Goal: Information Seeking & Learning: Compare options

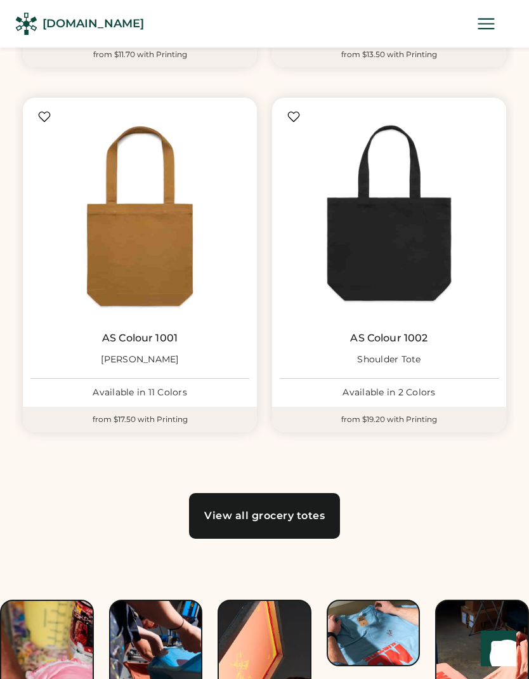
scroll to position [968, 0]
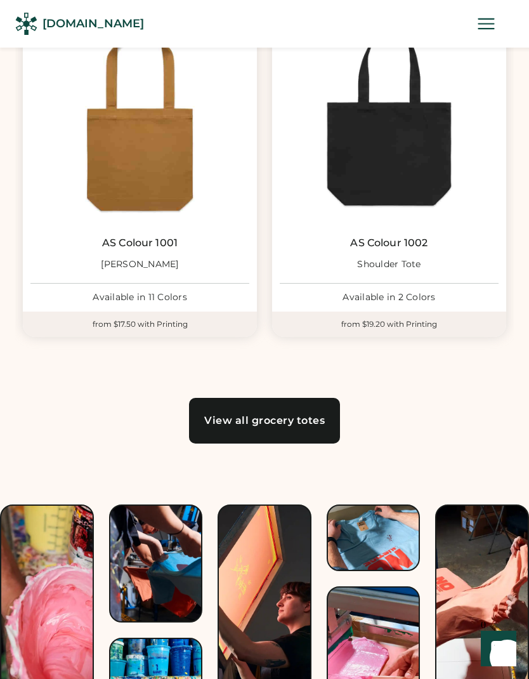
click at [212, 416] on div "View all grocery totes" at bounding box center [264, 421] width 121 height 10
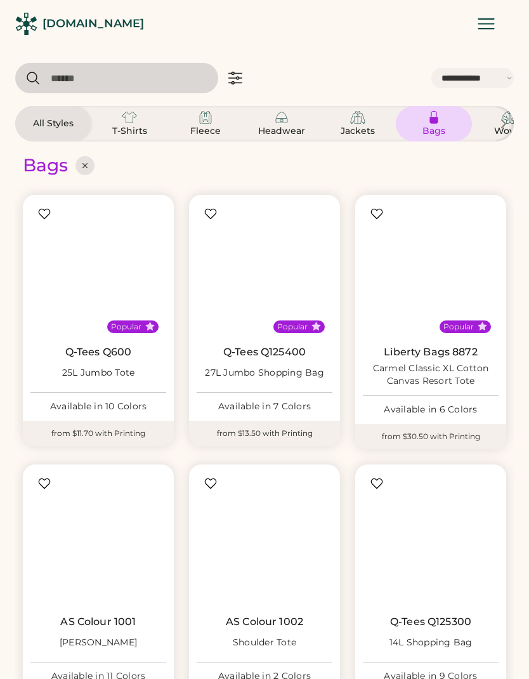
select select "*****"
select select "*"
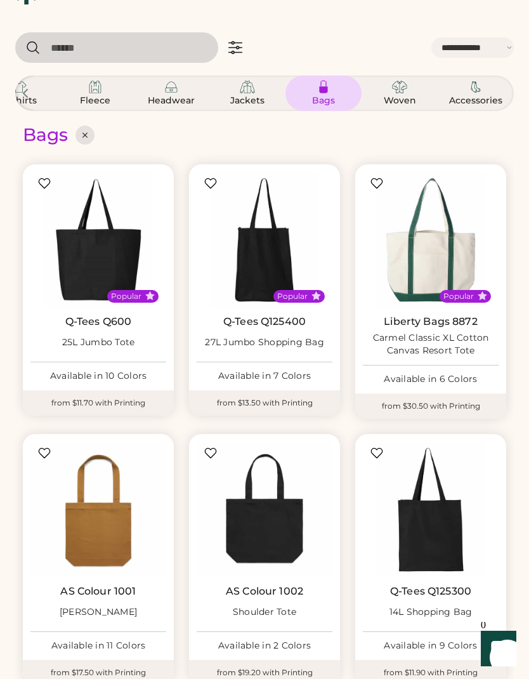
scroll to position [28, 0]
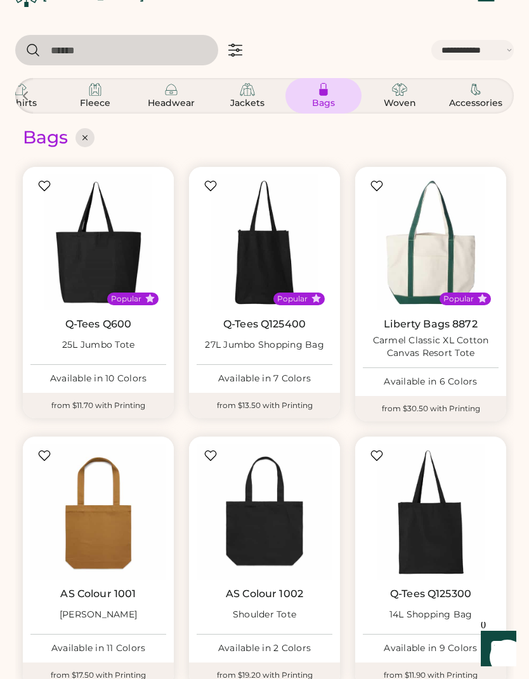
click at [428, 389] on div "Popular Liberty Bags 8872 Carmel Classic XL Cotton Canvas Resort Tote Available…" at bounding box center [430, 281] width 151 height 229
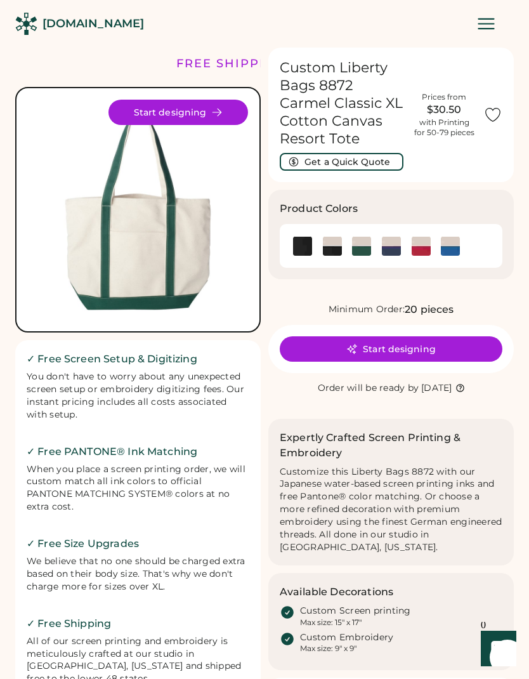
click at [424, 238] on img at bounding box center [421, 246] width 19 height 19
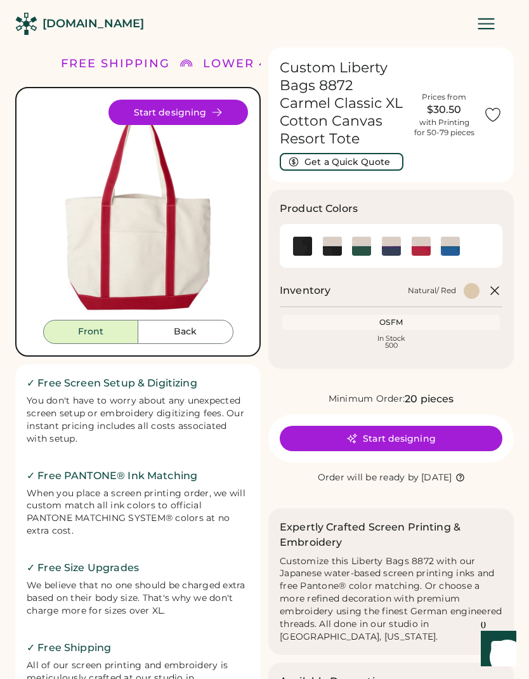
click at [452, 246] on img at bounding box center [450, 246] width 19 height 19
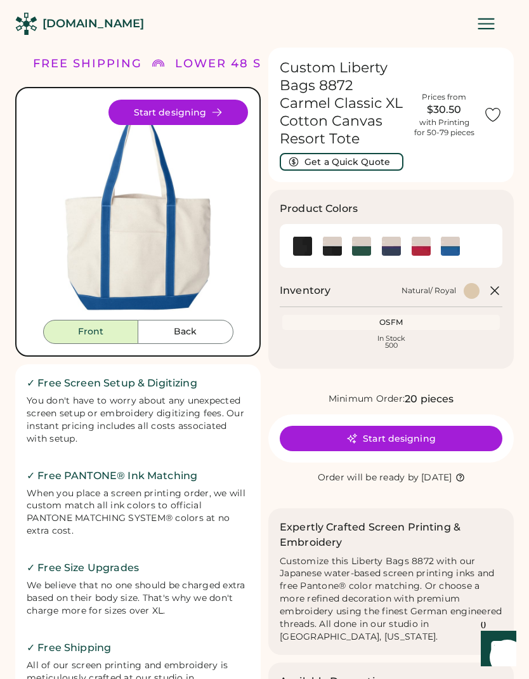
click at [418, 242] on img at bounding box center [421, 246] width 19 height 19
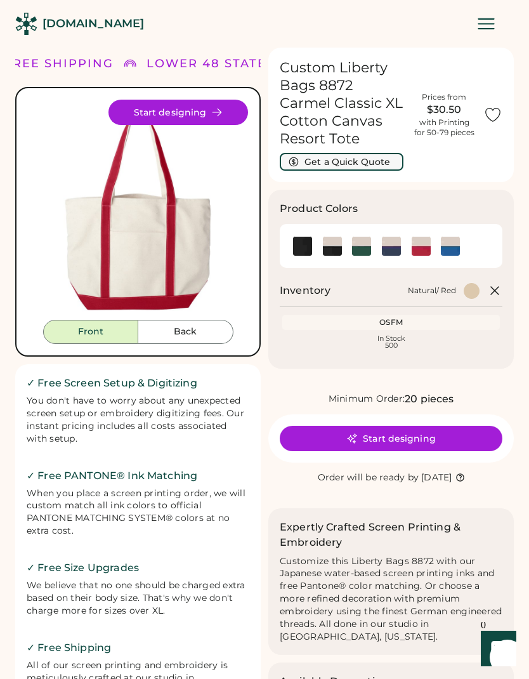
click at [379, 154] on button "Get a Quick Quote" at bounding box center [342, 162] width 124 height 18
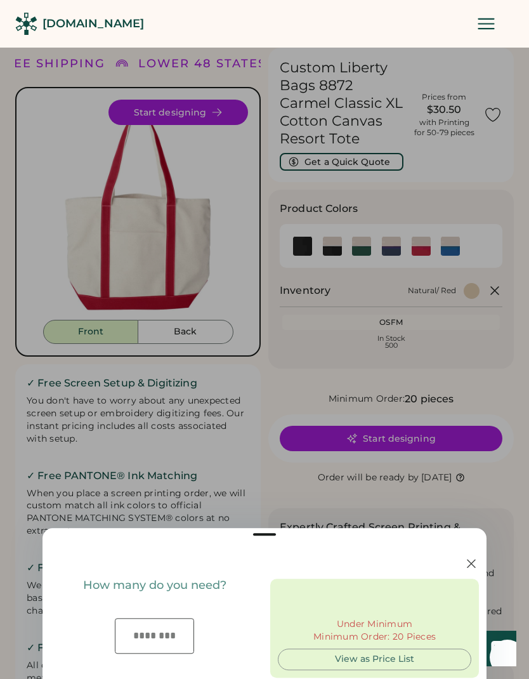
type input "***"
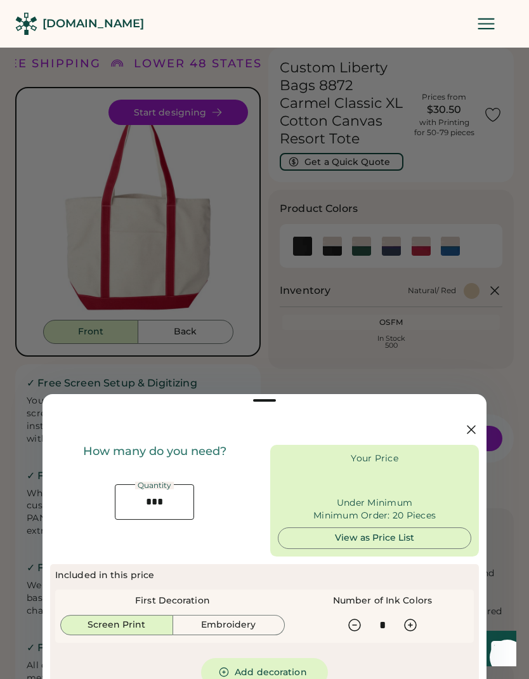
type input "******"
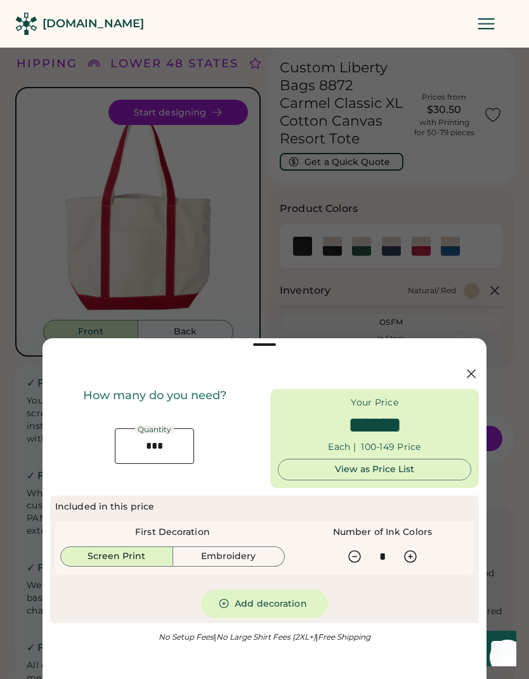
click at [158, 450] on input "***" at bounding box center [154, 446] width 79 height 36
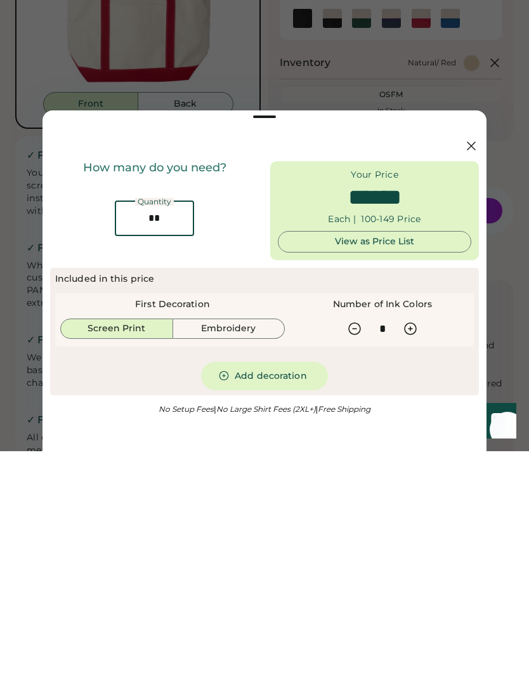
type input "*"
type input "******"
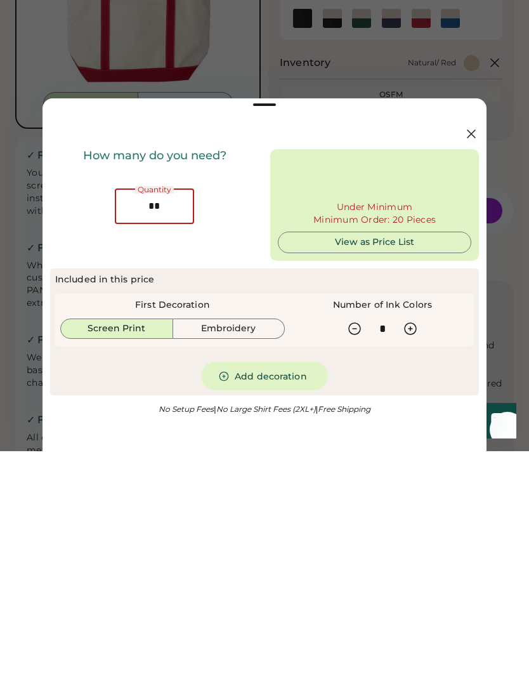
type input "*"
type input "**"
type input "******"
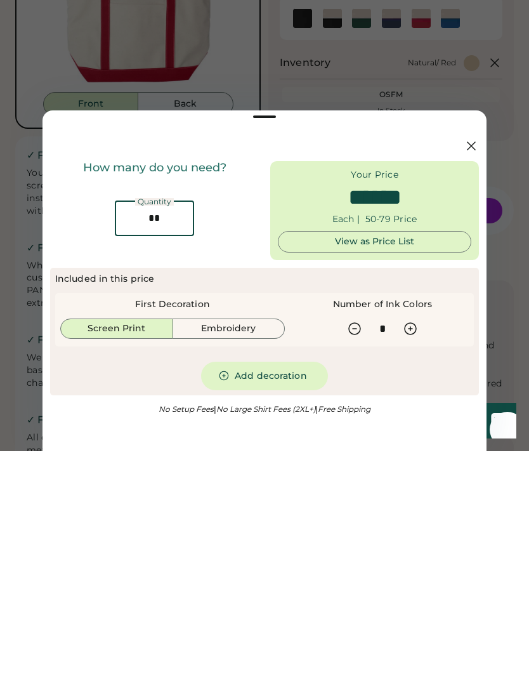
type input "**"
click at [195, 546] on button "Embroidery" at bounding box center [229, 556] width 112 height 20
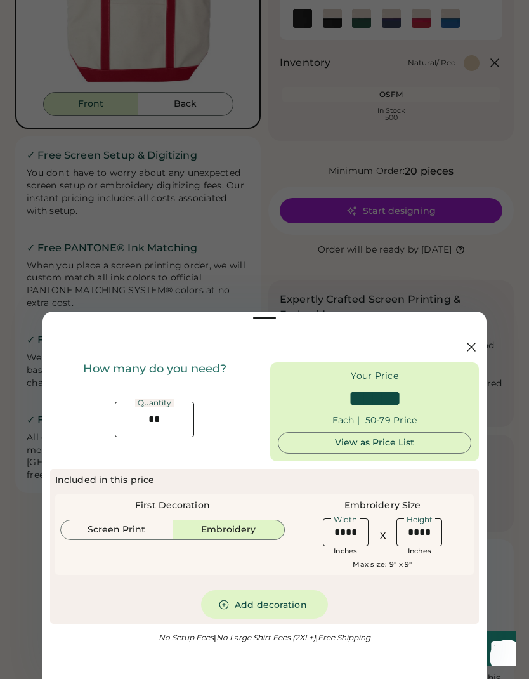
click at [104, 529] on button "Screen Print" at bounding box center [116, 530] width 113 height 20
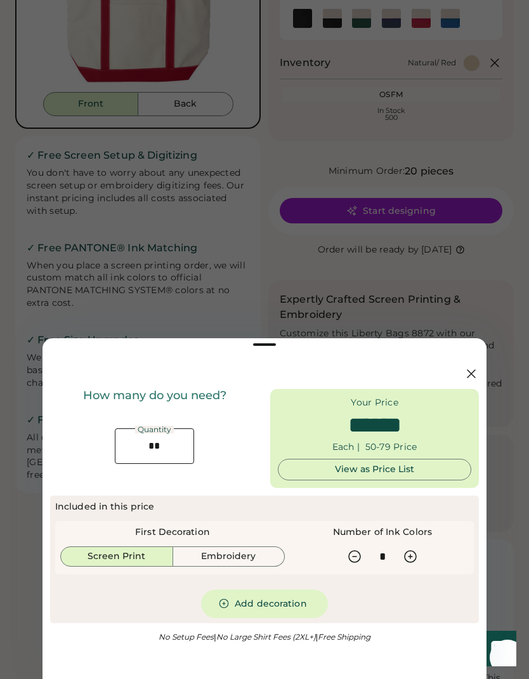
click at [225, 601] on icon at bounding box center [224, 603] width 9 height 9
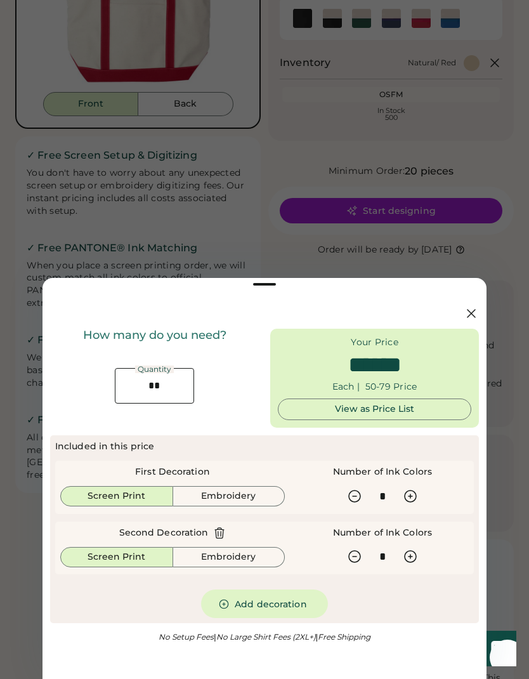
click at [216, 536] on icon at bounding box center [219, 532] width 9 height 10
type input "******"
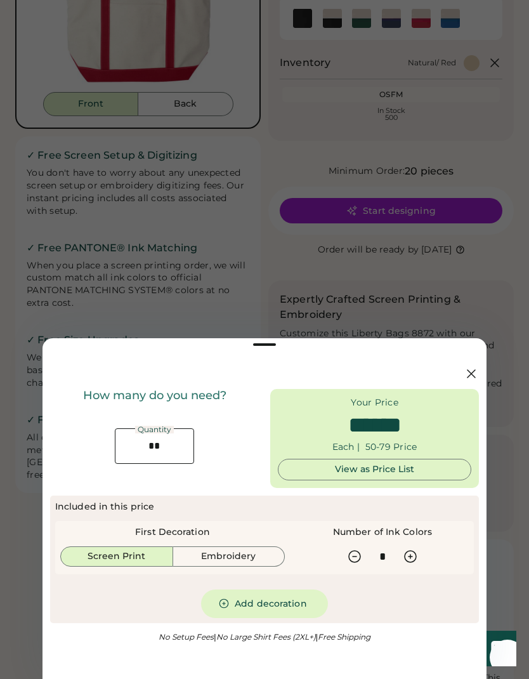
click at [471, 379] on icon at bounding box center [471, 373] width 15 height 15
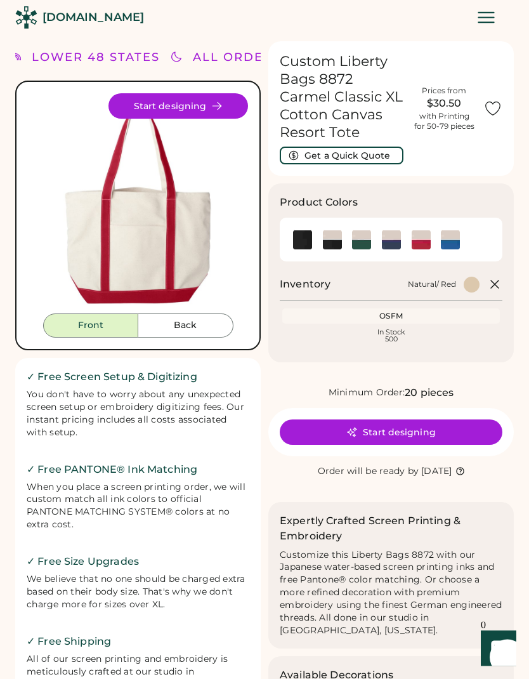
scroll to position [0, 0]
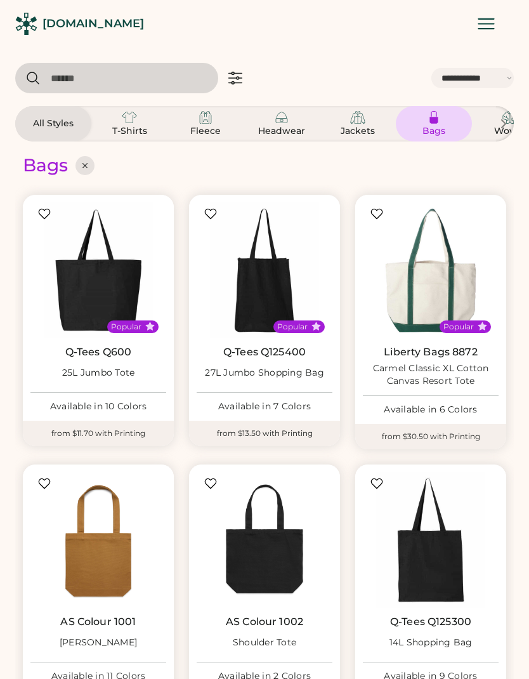
select select "*****"
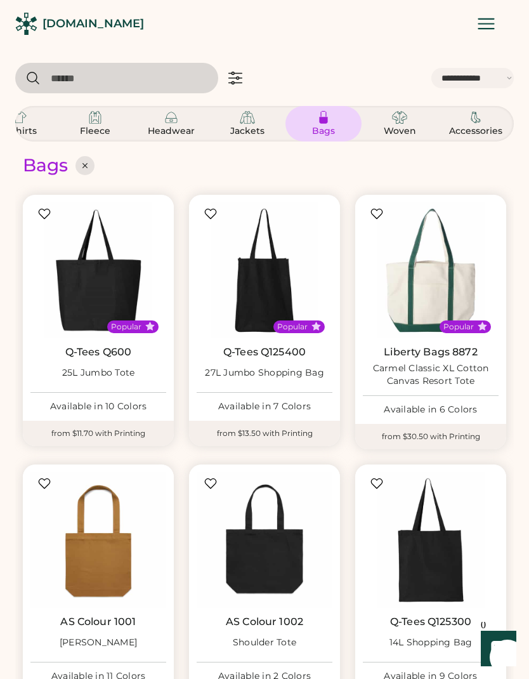
click at [168, 124] on img at bounding box center [171, 117] width 15 height 15
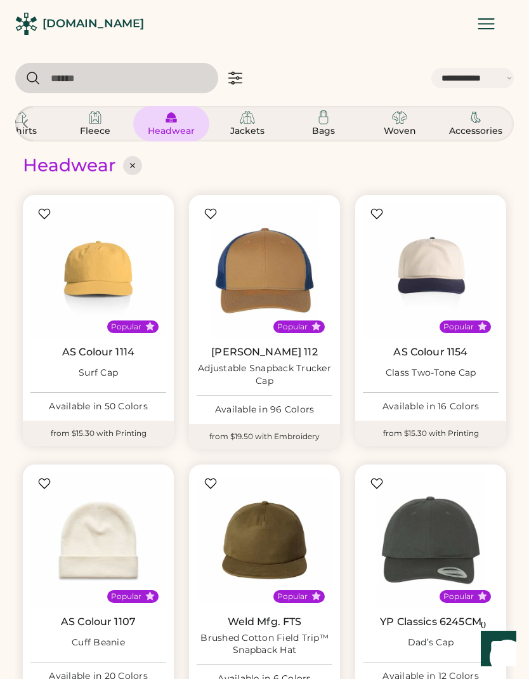
click at [330, 119] on img at bounding box center [323, 117] width 15 height 15
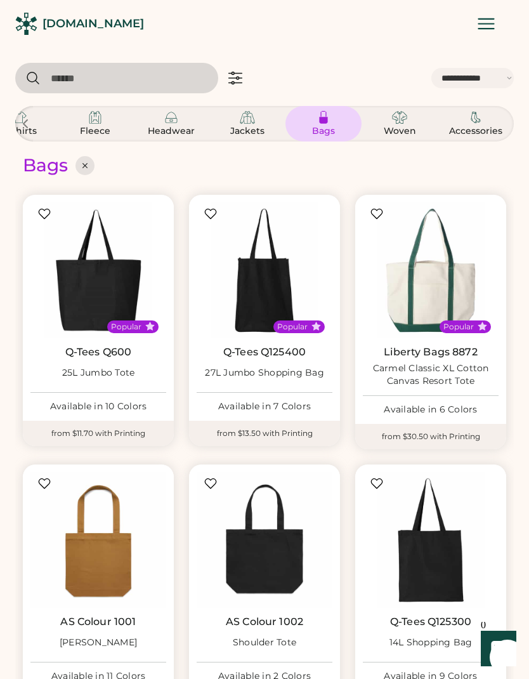
scroll to position [13, 0]
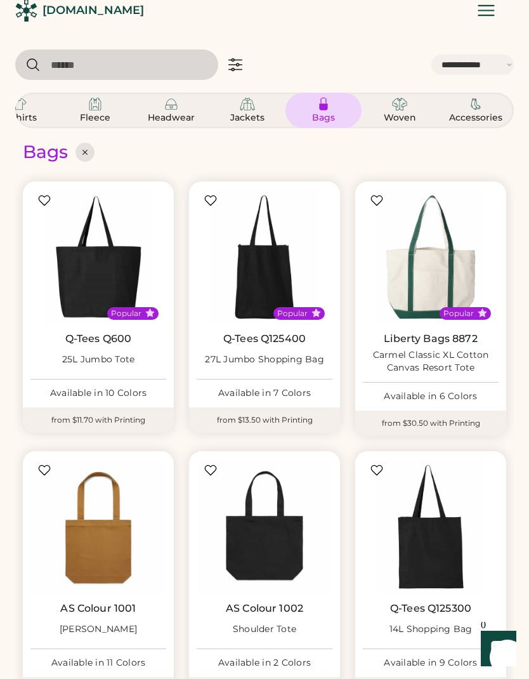
click at [469, 110] on img at bounding box center [475, 103] width 15 height 15
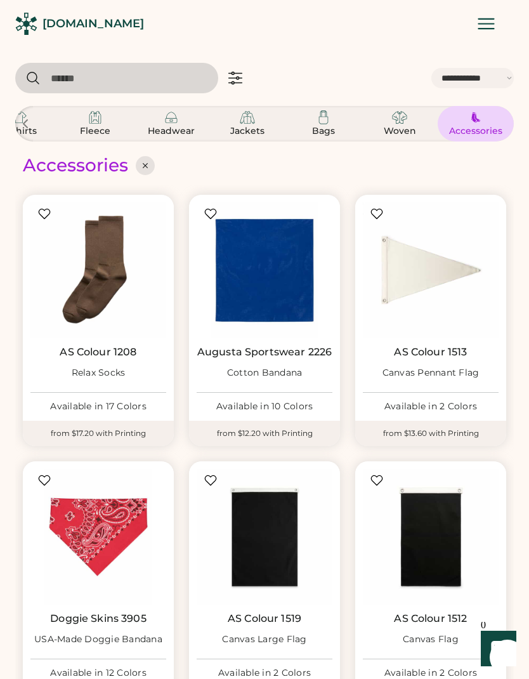
click at [398, 125] on img at bounding box center [399, 117] width 15 height 15
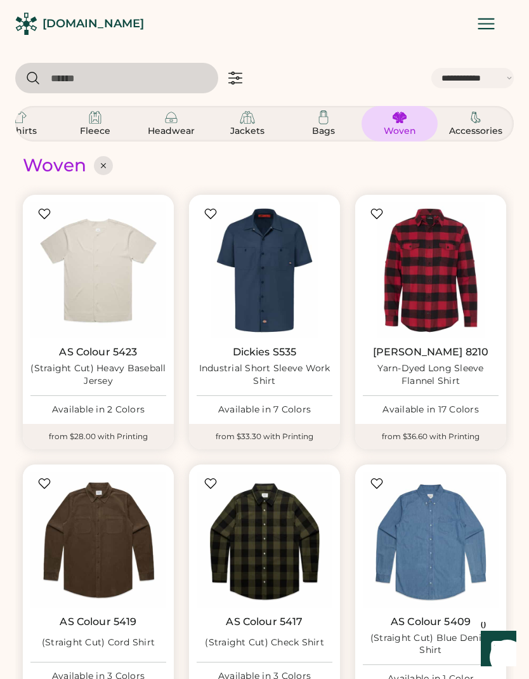
click at [331, 114] on img at bounding box center [323, 117] width 15 height 15
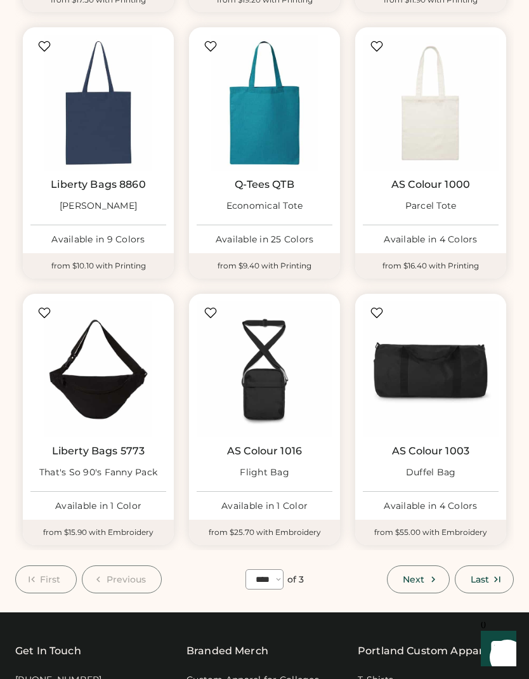
scroll to position [702, 0]
click at [441, 583] on button "Next" at bounding box center [418, 580] width 62 height 28
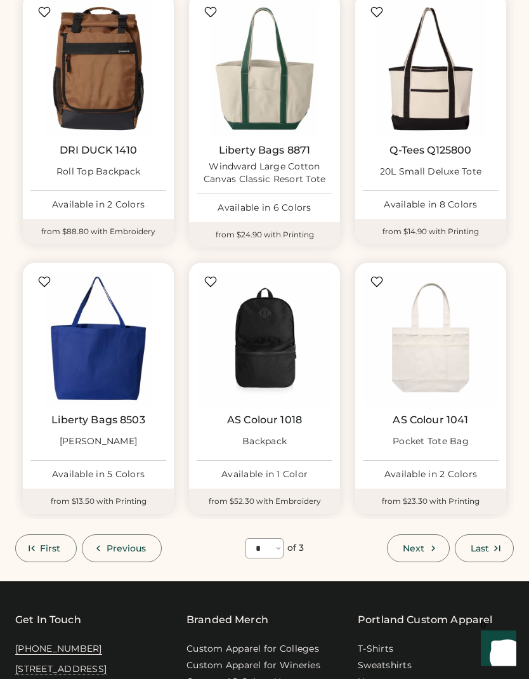
scroll to position [848, 0]
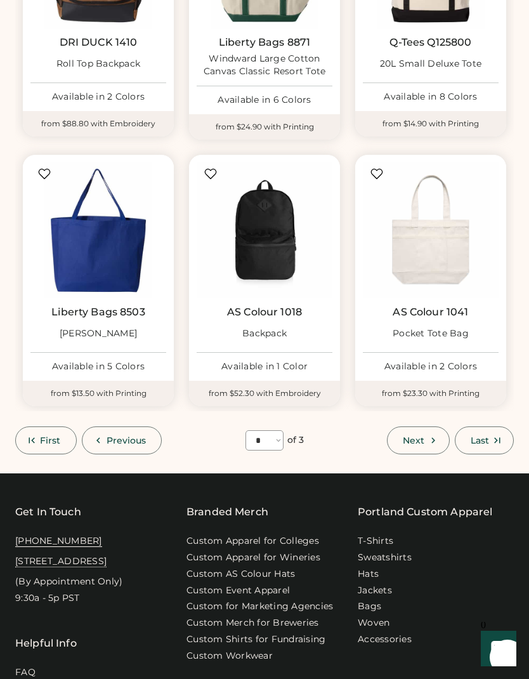
click at [493, 435] on icon at bounding box center [497, 440] width 11 height 11
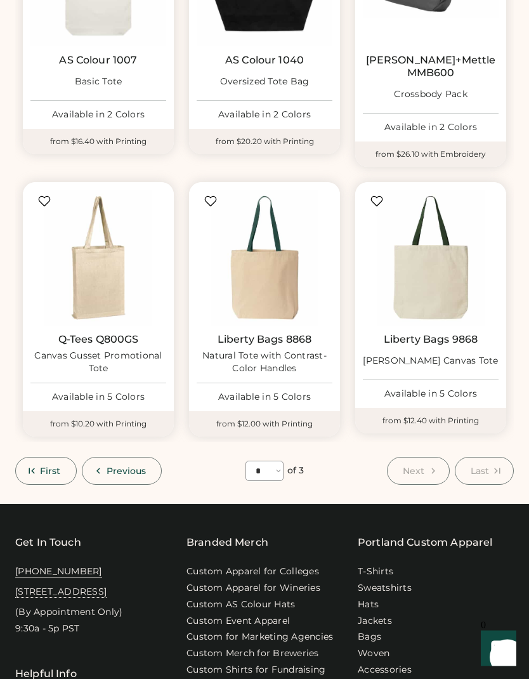
scroll to position [817, 0]
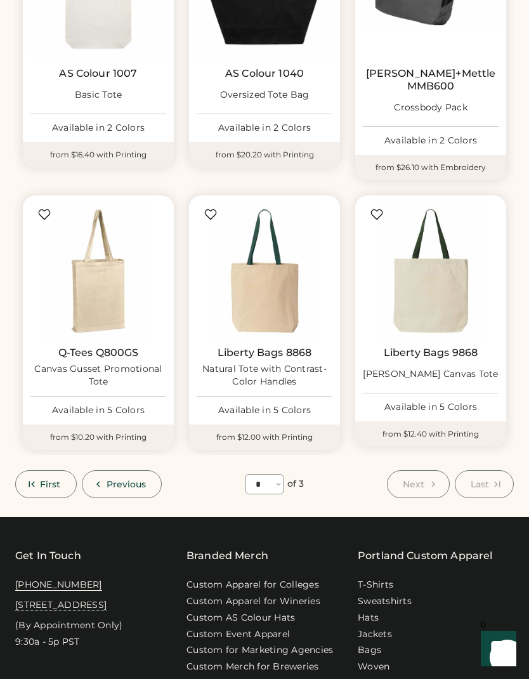
click at [102, 478] on icon at bounding box center [98, 483] width 11 height 11
select select "*"
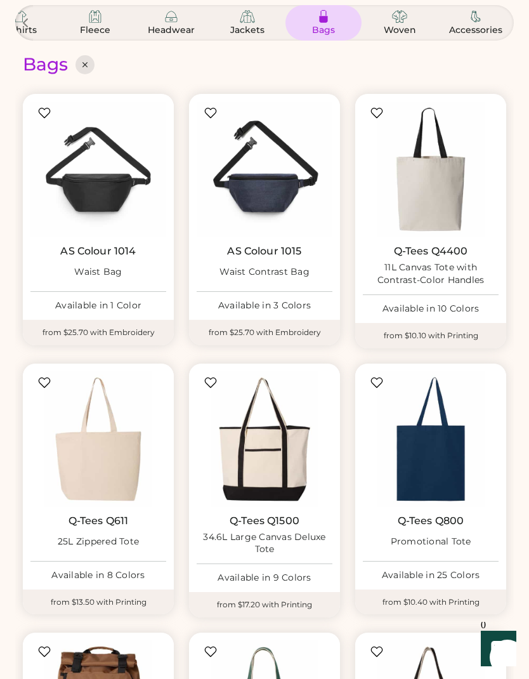
scroll to position [0, 0]
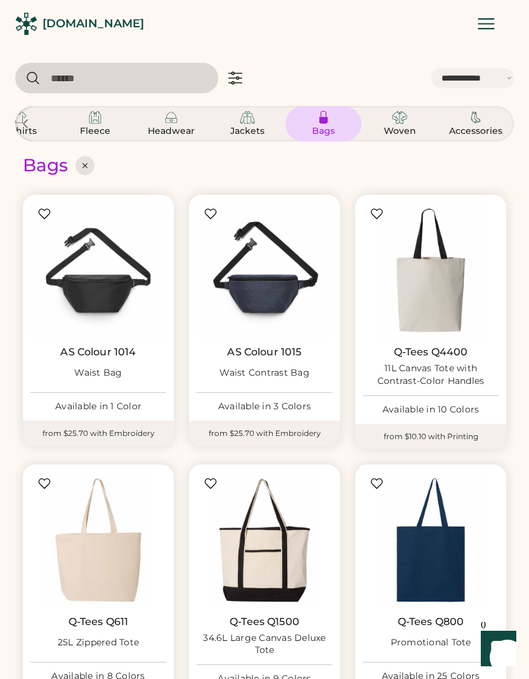
click at [423, 283] on img at bounding box center [431, 270] width 136 height 136
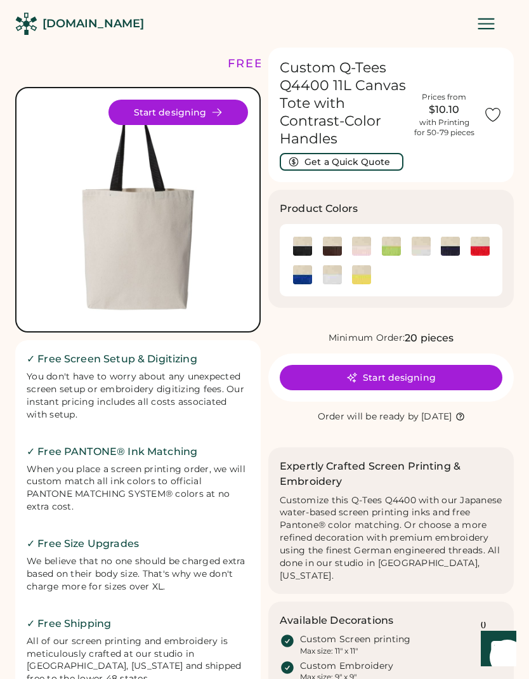
click at [367, 267] on img at bounding box center [361, 274] width 19 height 19
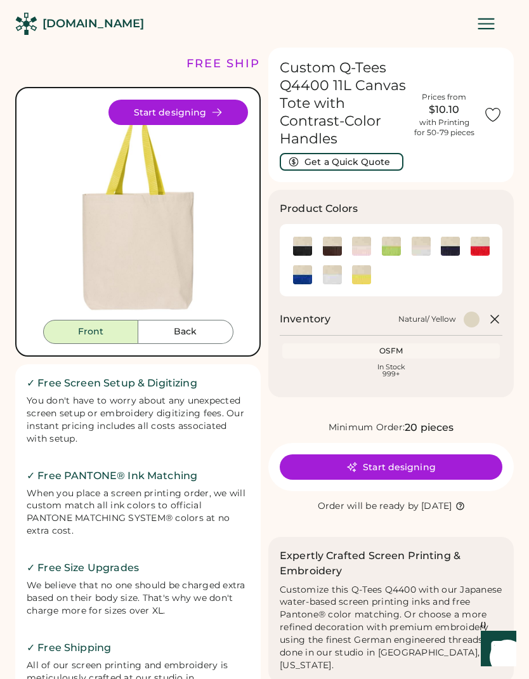
click at [383, 251] on img at bounding box center [391, 246] width 19 height 19
click at [171, 319] on img at bounding box center [138, 210] width 220 height 220
click at [173, 330] on button "Back" at bounding box center [185, 332] width 95 height 24
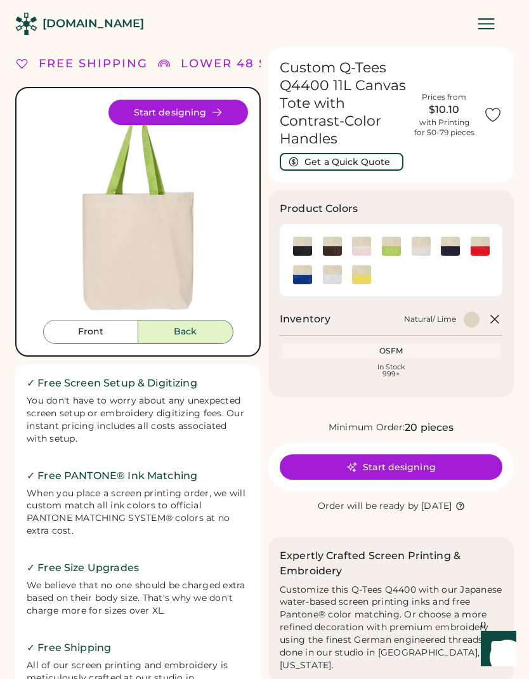
click at [77, 335] on button "Front" at bounding box center [90, 332] width 95 height 24
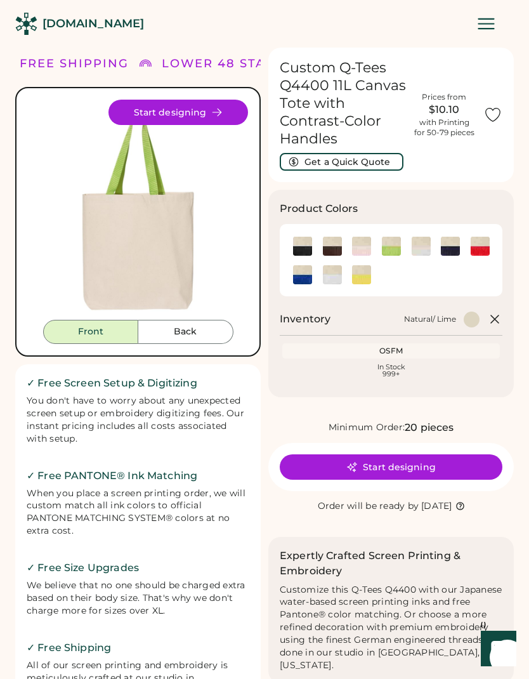
click at [480, 249] on img at bounding box center [480, 246] width 19 height 19
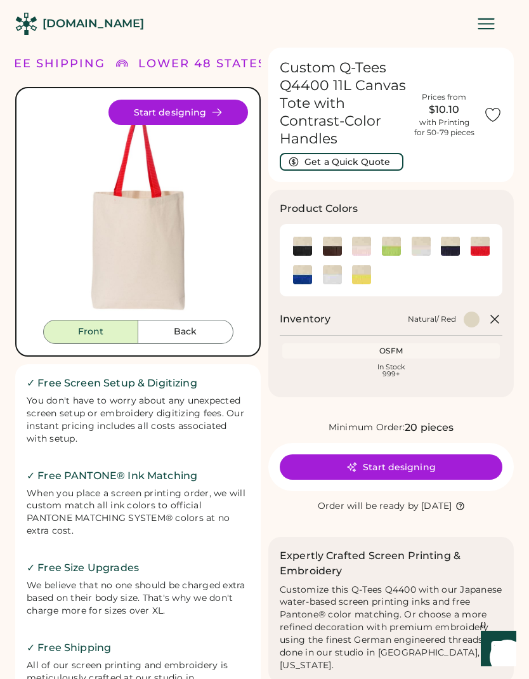
click at [358, 249] on img at bounding box center [361, 246] width 19 height 19
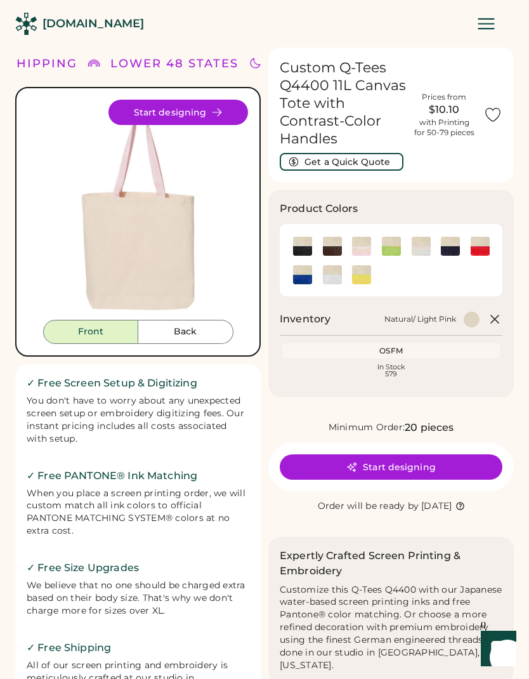
click at [360, 246] on img at bounding box center [361, 246] width 19 height 19
click at [362, 280] on img at bounding box center [361, 274] width 19 height 19
